Goal: Task Accomplishment & Management: Manage account settings

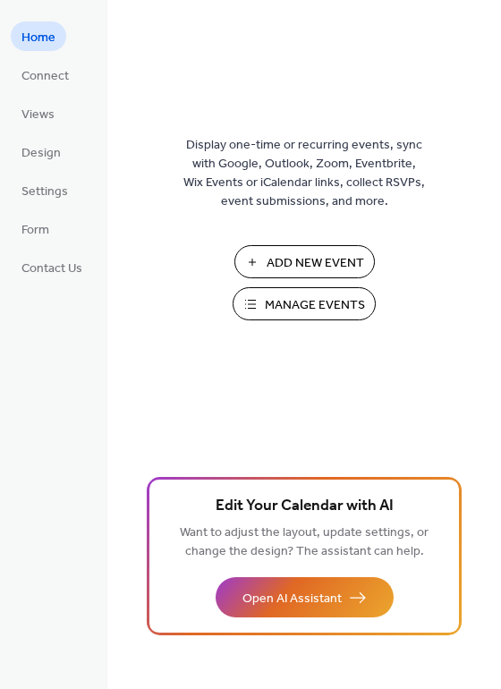
click at [271, 303] on span "Manage Events" at bounding box center [315, 305] width 100 height 19
click at [53, 195] on span "Settings" at bounding box center [44, 192] width 47 height 19
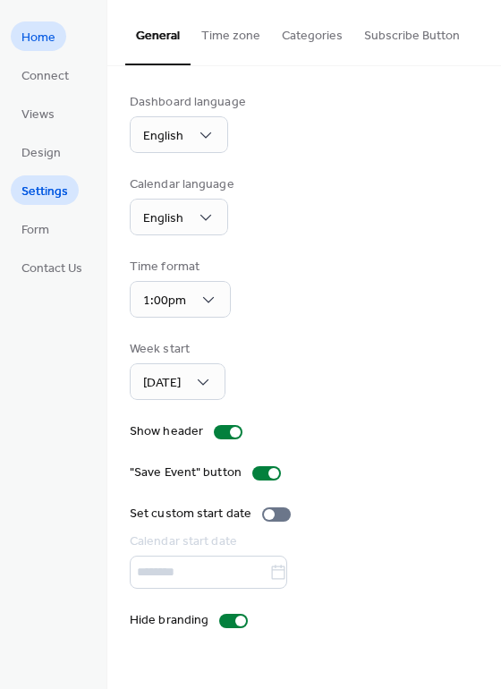
click at [27, 46] on span "Home" at bounding box center [38, 38] width 34 height 19
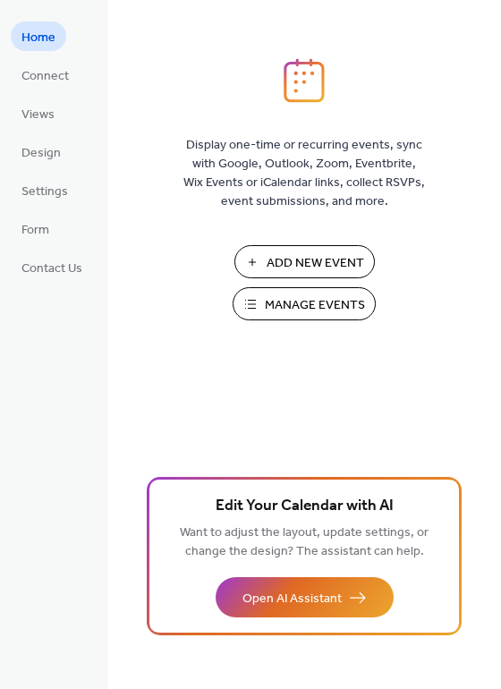
click at [307, 309] on span "Manage Events" at bounding box center [315, 305] width 100 height 19
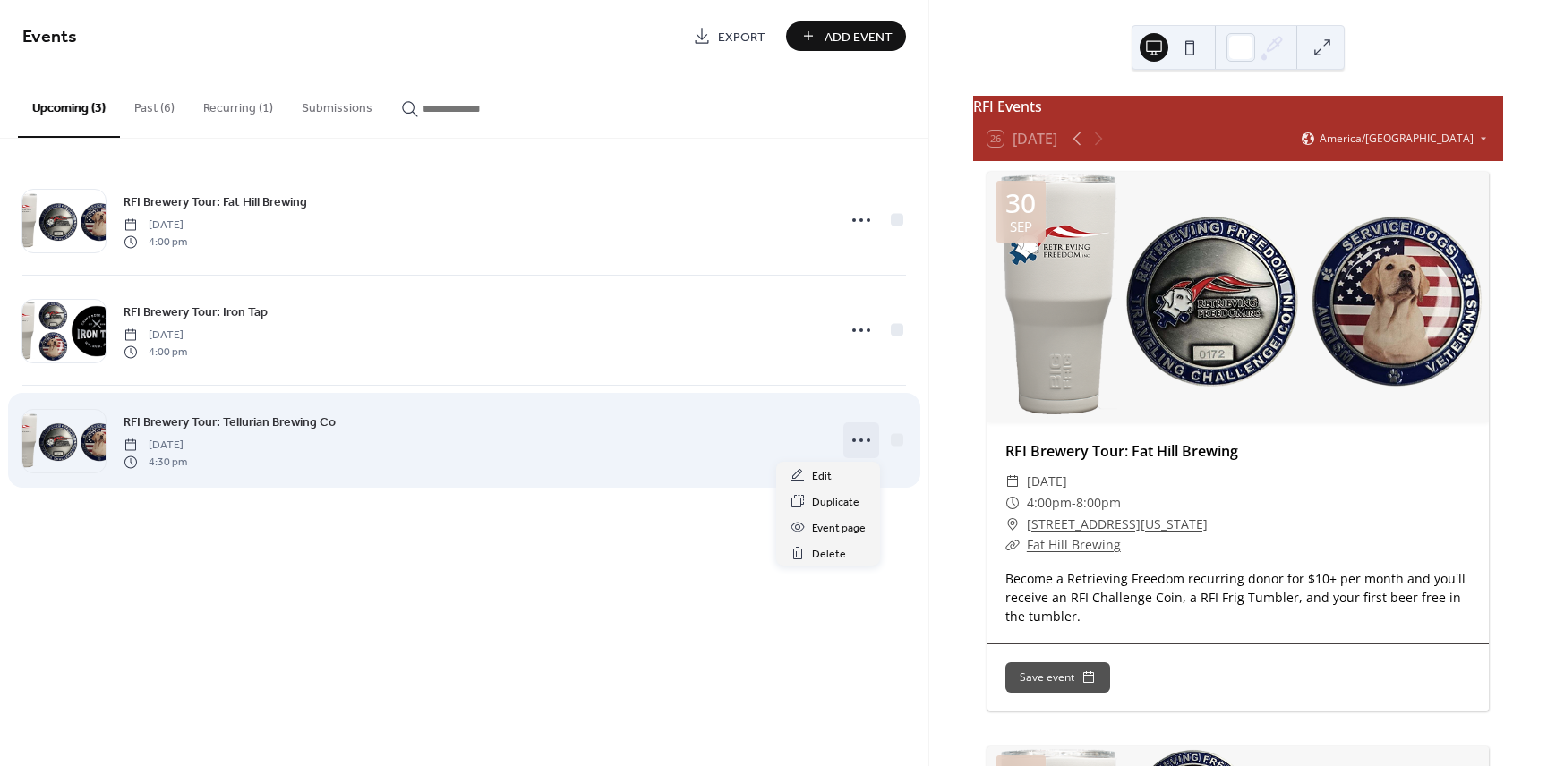
click at [860, 440] on circle at bounding box center [861, 441] width 4 height 4
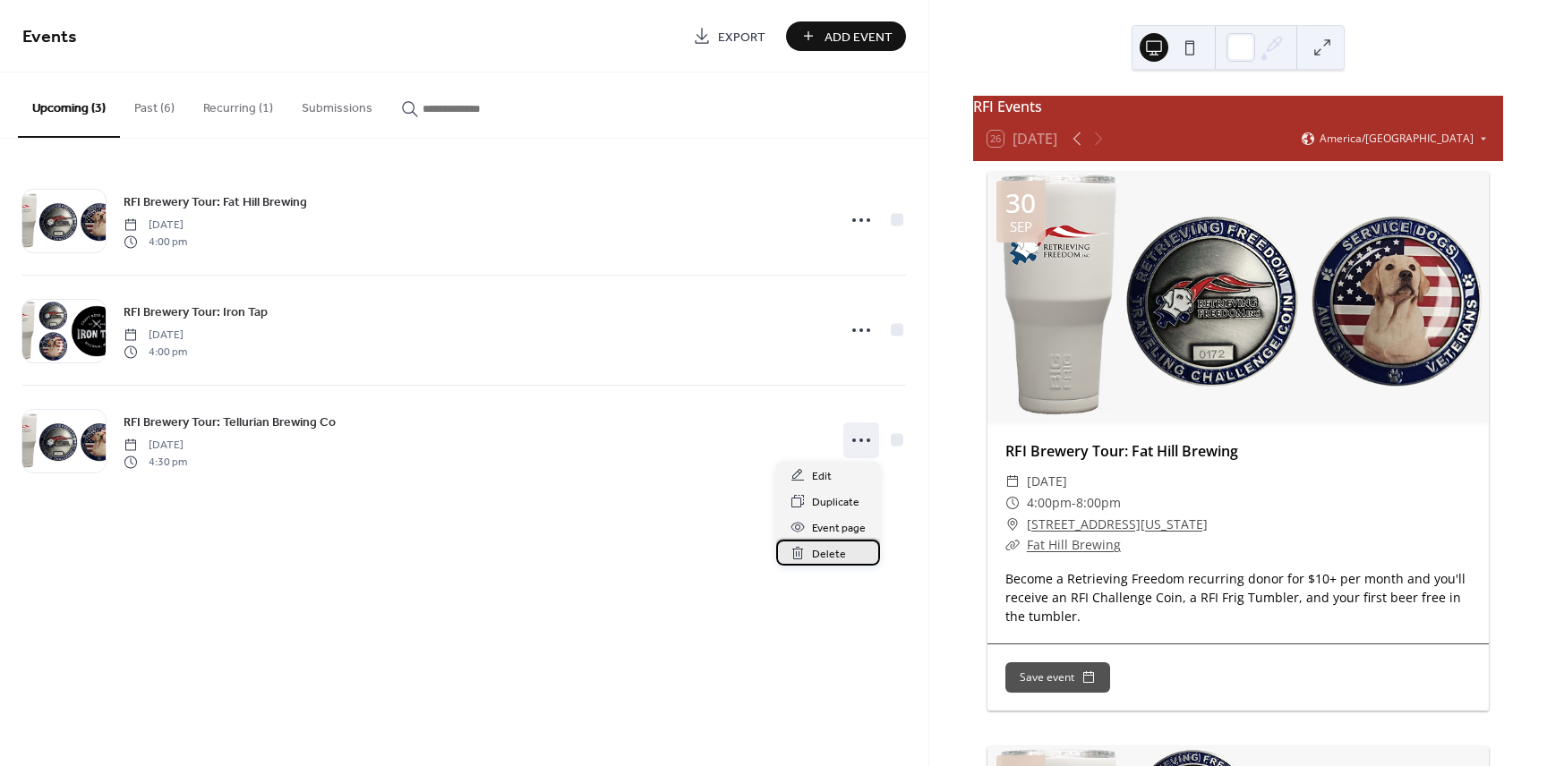
click at [837, 556] on span "Delete" at bounding box center [829, 554] width 34 height 19
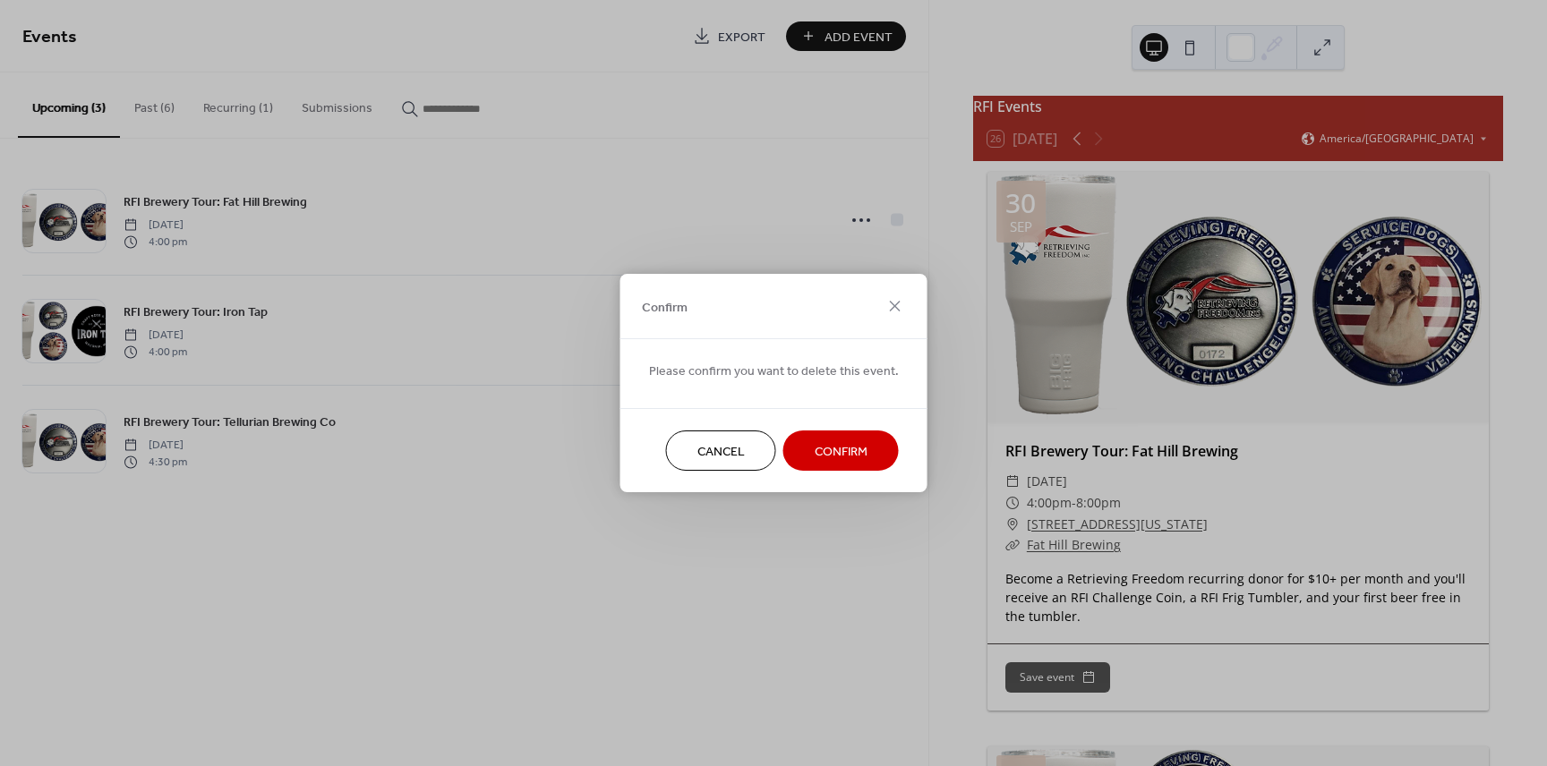
click at [856, 466] on button "Confirm" at bounding box center [840, 451] width 115 height 40
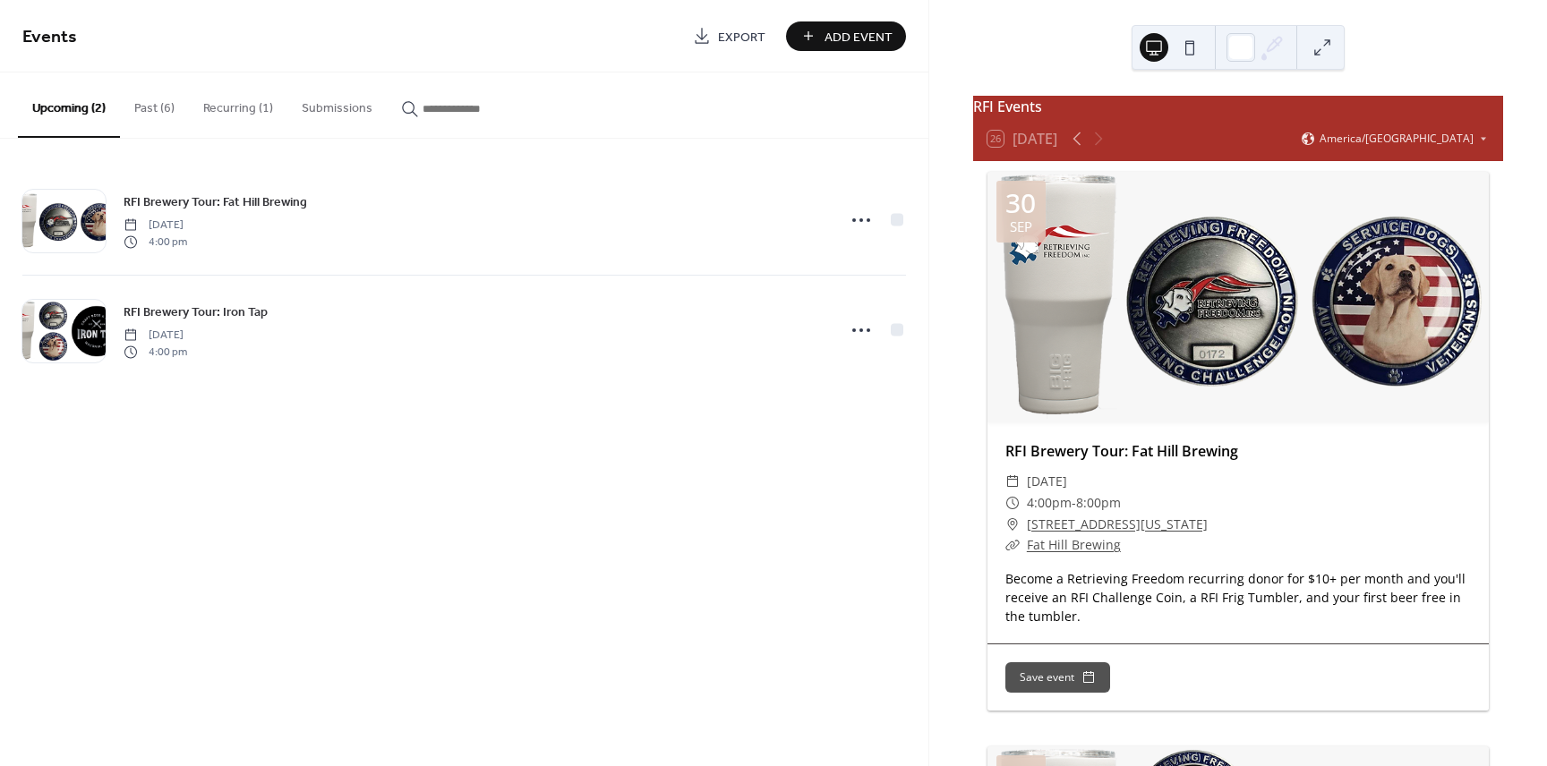
click at [153, 108] on button "Past (6)" at bounding box center [154, 105] width 69 height 64
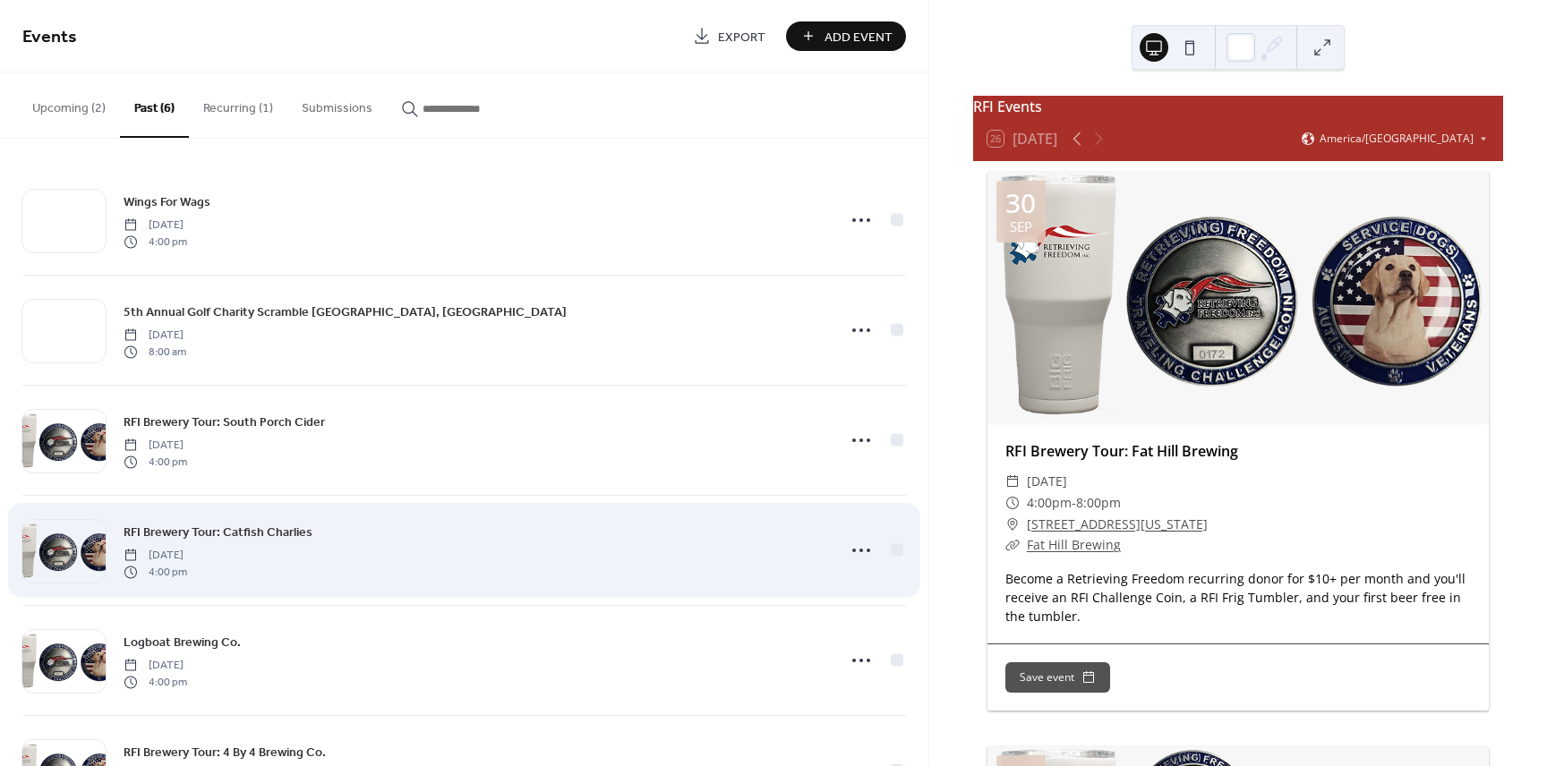
scroll to position [86, 0]
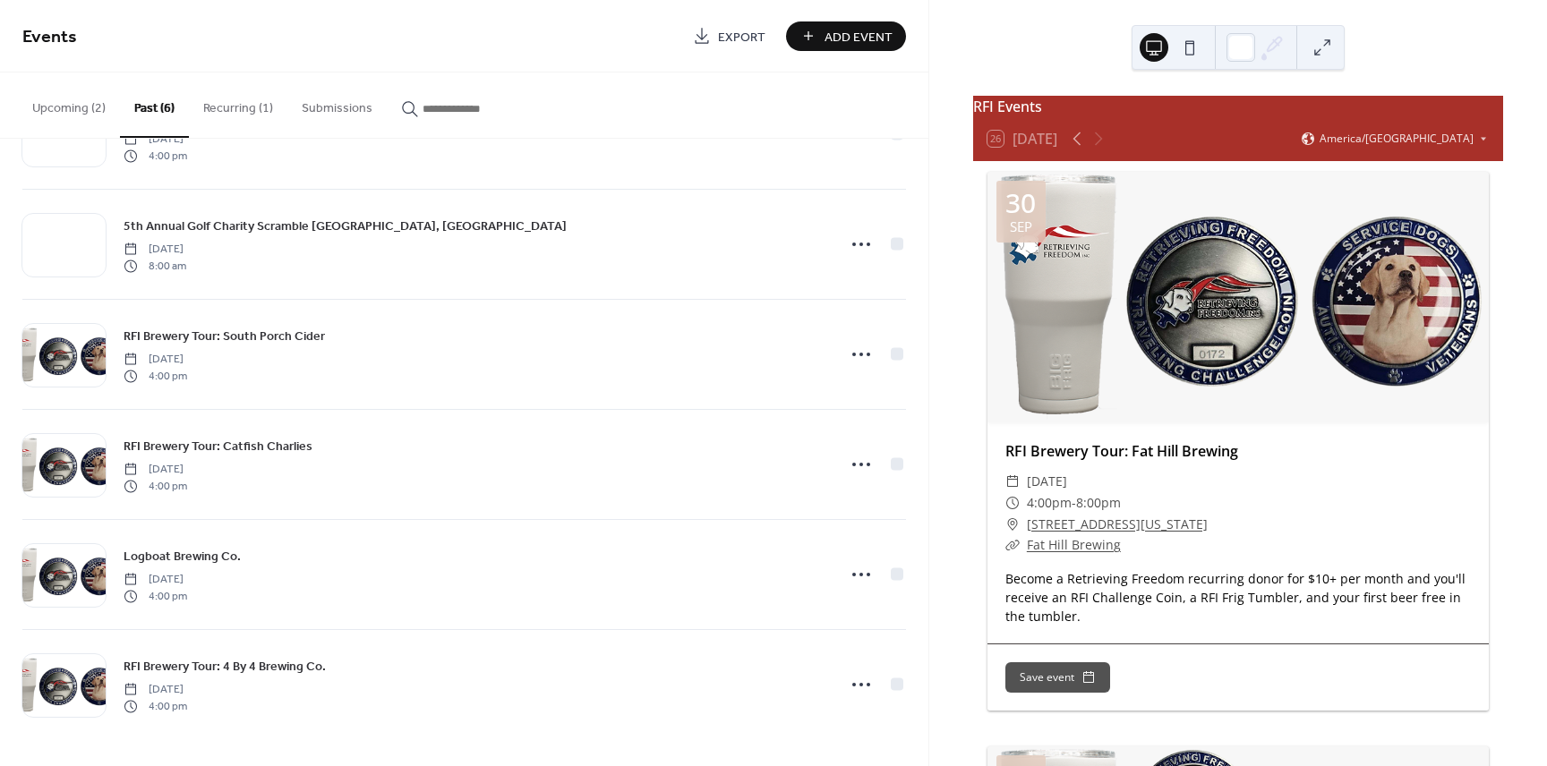
click at [244, 106] on button "Recurring (1)" at bounding box center [238, 105] width 98 height 64
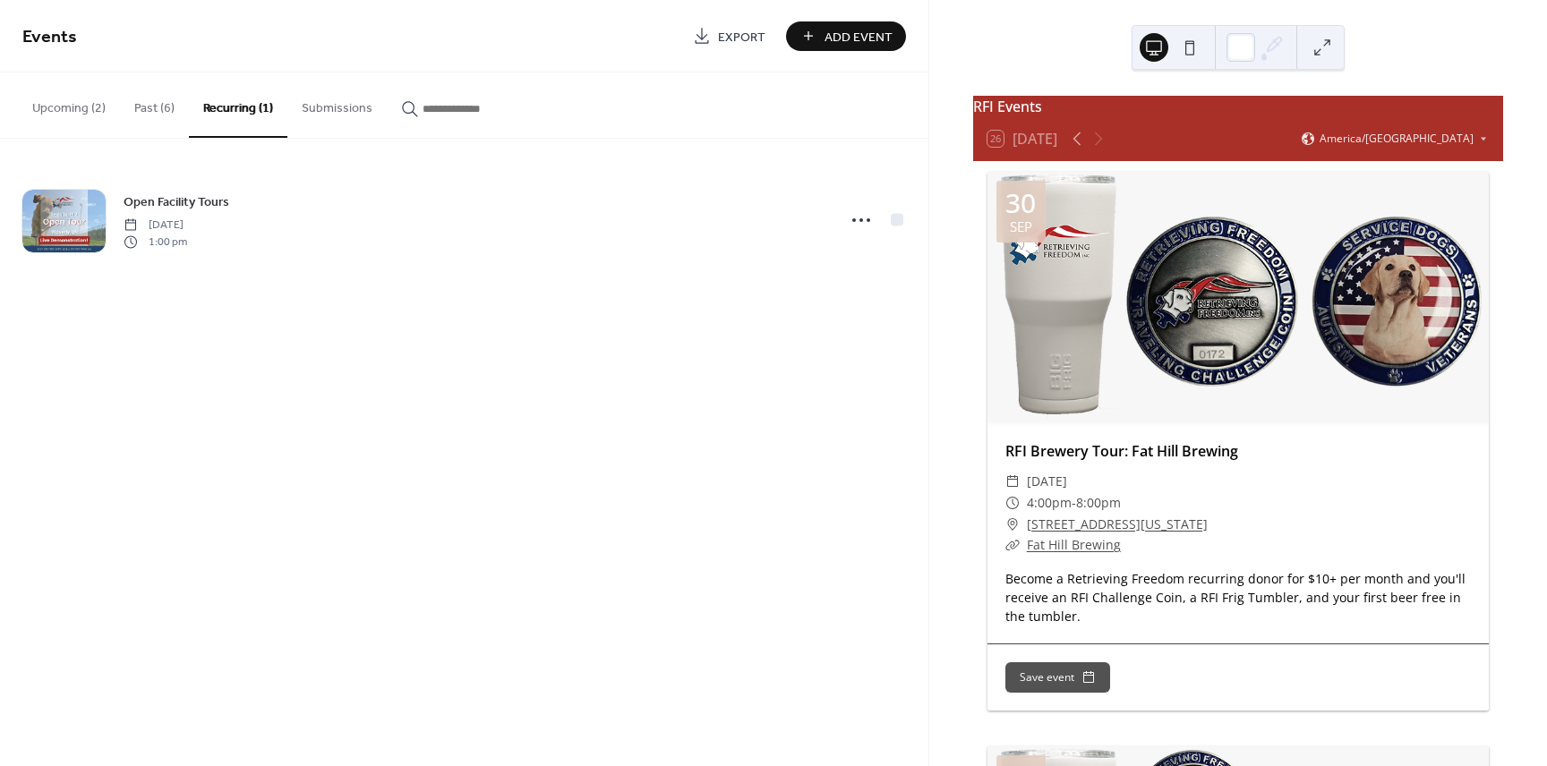
click at [70, 110] on button "Upcoming (2)" at bounding box center [69, 105] width 102 height 64
